Goal: Check status: Check status

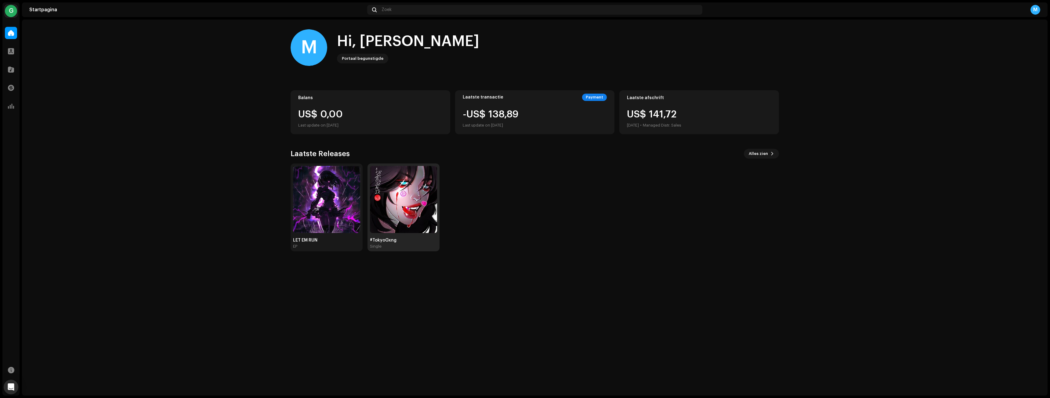
click at [419, 194] on img at bounding box center [403, 199] width 67 height 67
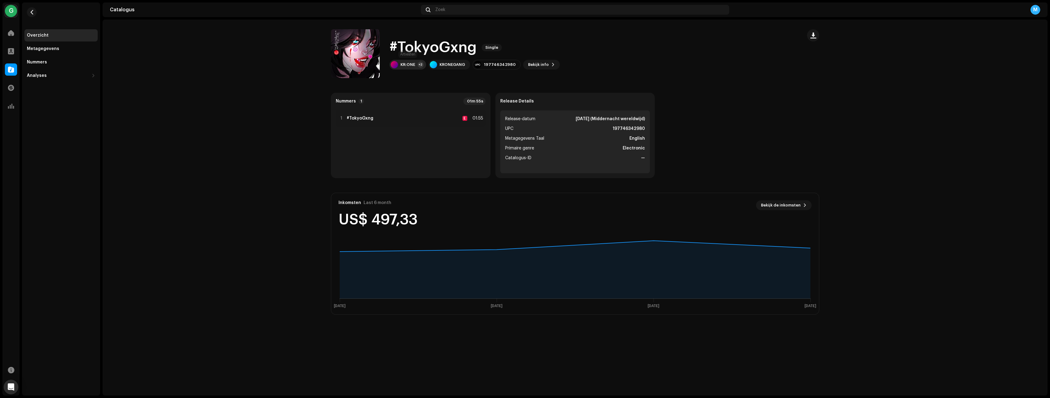
click at [411, 66] on div "KR:ONE" at bounding box center [407, 64] width 15 height 5
click at [417, 114] on div "Gionxtion" at bounding box center [417, 113] width 21 height 5
drag, startPoint x: 187, startPoint y: 116, endPoint x: 182, endPoint y: 117, distance: 4.6
click at [186, 116] on catalog-releases-details-overview "#TokyoGxng Single #TokyoGxng Single KR:ONE +2 KRONEGANG 197746342980 Bekijk inf…" at bounding box center [575, 172] width 945 height 305
click at [45, 44] on div "Metagegevens" at bounding box center [60, 49] width 73 height 12
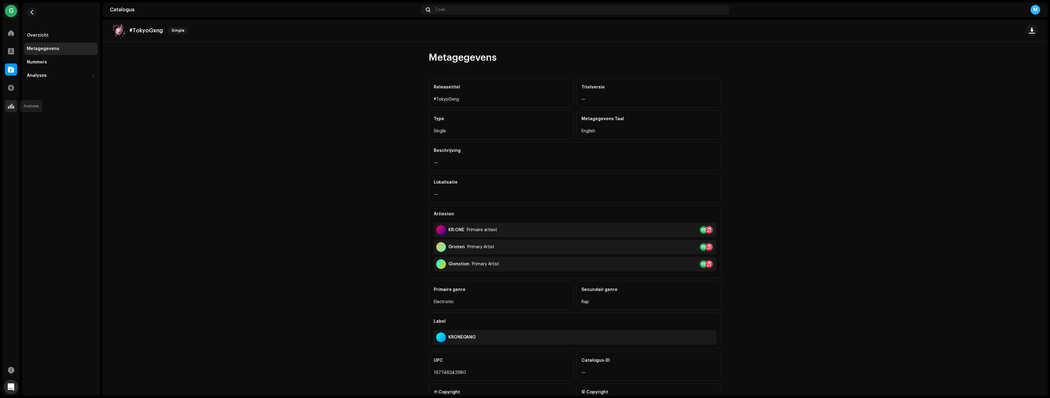
click at [13, 111] on div at bounding box center [11, 106] width 12 height 12
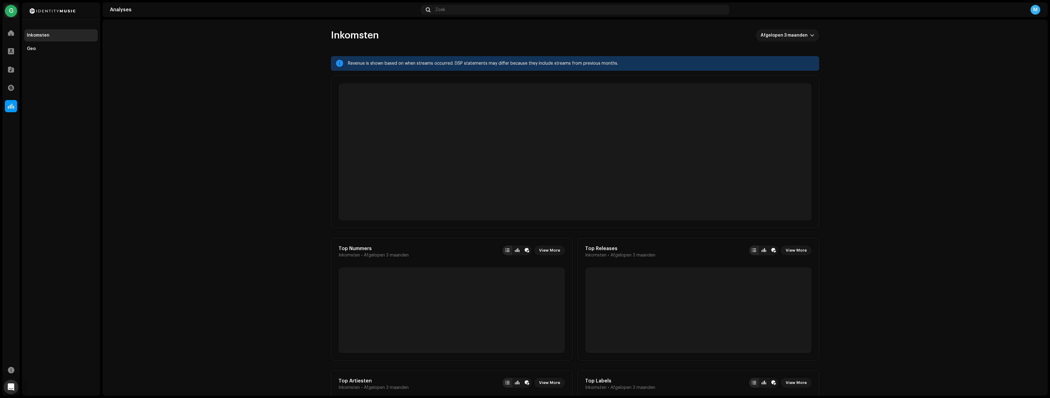
click at [13, 104] on span at bounding box center [11, 106] width 6 height 5
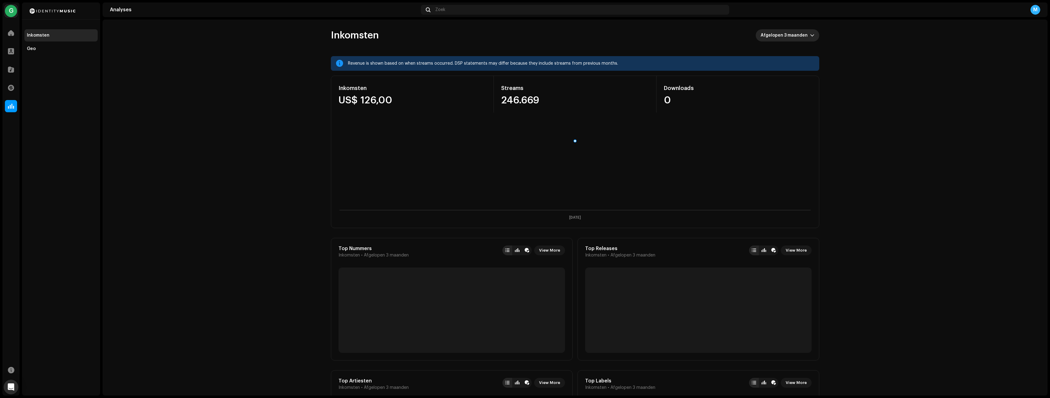
click at [805, 34] on span "Afgelopen 3 maanden" at bounding box center [784, 35] width 49 height 12
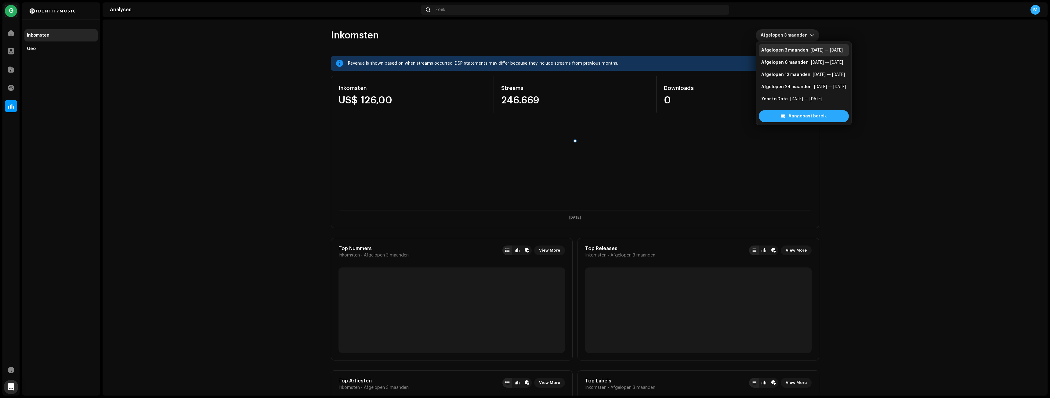
scroll to position [10, 0]
click at [820, 115] on span "Aangepast bereik" at bounding box center [807, 116] width 38 height 12
click at [841, 96] on span "Jun Jun" at bounding box center [836, 98] width 26 height 10
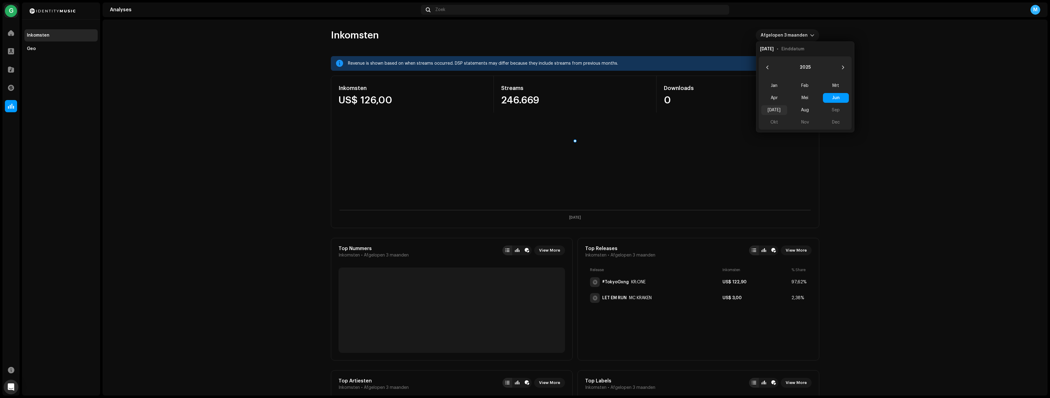
click at [785, 110] on span "[DATE]" at bounding box center [774, 110] width 26 height 10
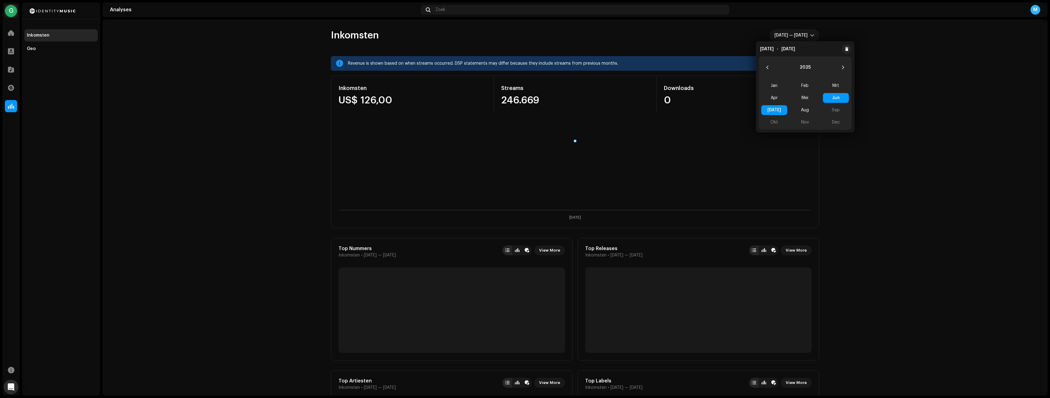
click at [835, 96] on span "Jun Jun" at bounding box center [836, 98] width 26 height 10
drag, startPoint x: 781, startPoint y: 110, endPoint x: 786, endPoint y: 110, distance: 5.2
click at [782, 110] on span "[DATE]" at bounding box center [774, 110] width 26 height 10
click at [803, 110] on span "Aug" at bounding box center [805, 110] width 26 height 10
drag, startPoint x: 777, startPoint y: 112, endPoint x: 804, endPoint y: 111, distance: 27.5
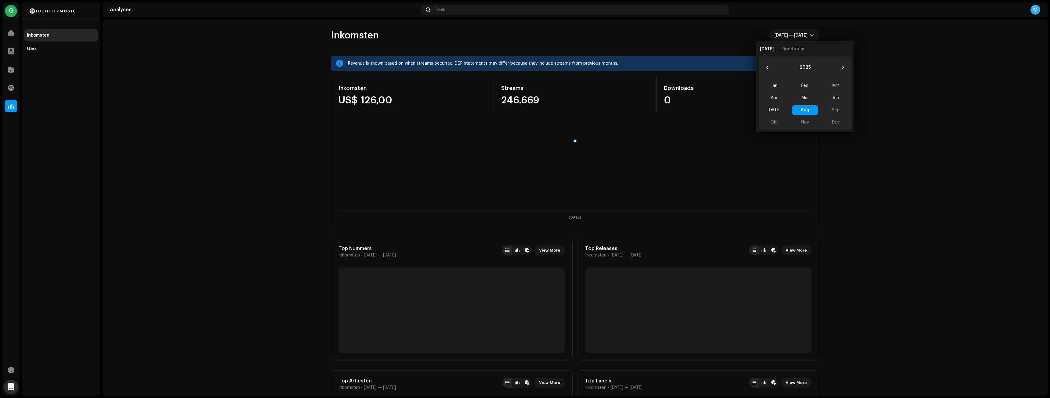
click at [778, 112] on span "[DATE]" at bounding box center [774, 110] width 26 height 10
click at [805, 111] on span "Aug" at bounding box center [805, 110] width 26 height 10
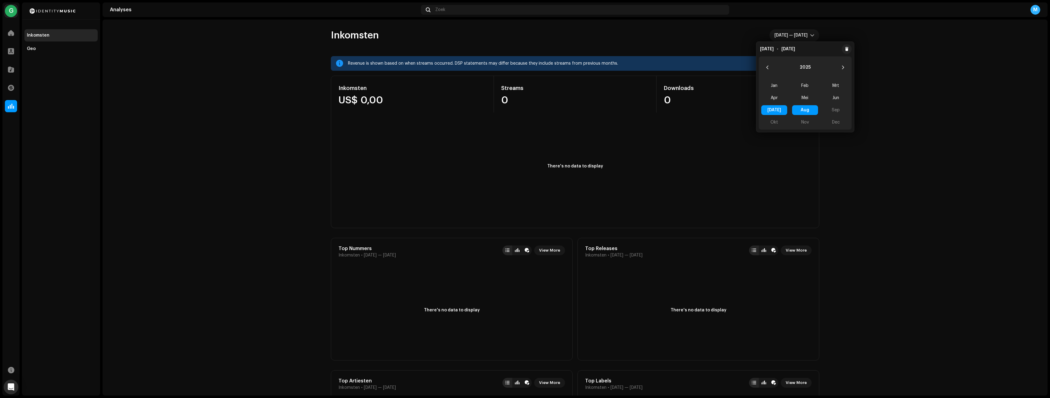
drag, startPoint x: 807, startPoint y: 113, endPoint x: 776, endPoint y: 112, distance: 31.8
click at [807, 113] on span "Aug Aug" at bounding box center [805, 110] width 26 height 10
click at [775, 112] on span "[DATE]" at bounding box center [774, 110] width 26 height 10
